Goal: Navigation & Orientation: Find specific page/section

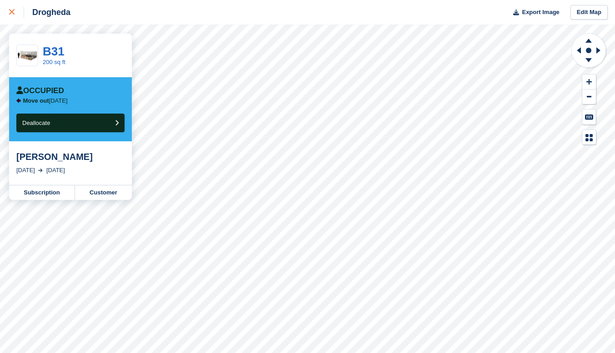
click at [13, 13] on icon at bounding box center [11, 11] width 5 height 5
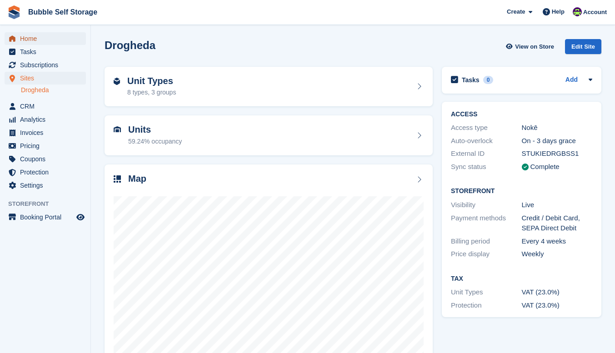
click at [25, 40] on span "Home" at bounding box center [47, 38] width 55 height 13
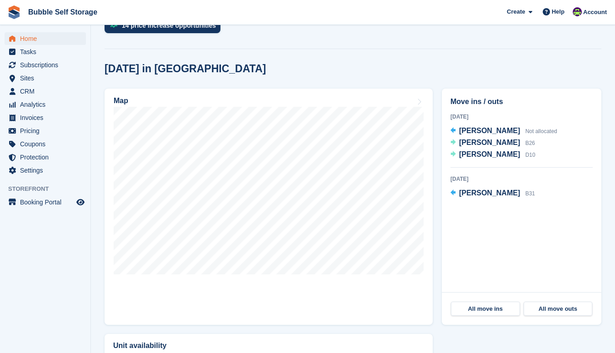
scroll to position [409, 0]
